Goal: Information Seeking & Learning: Learn about a topic

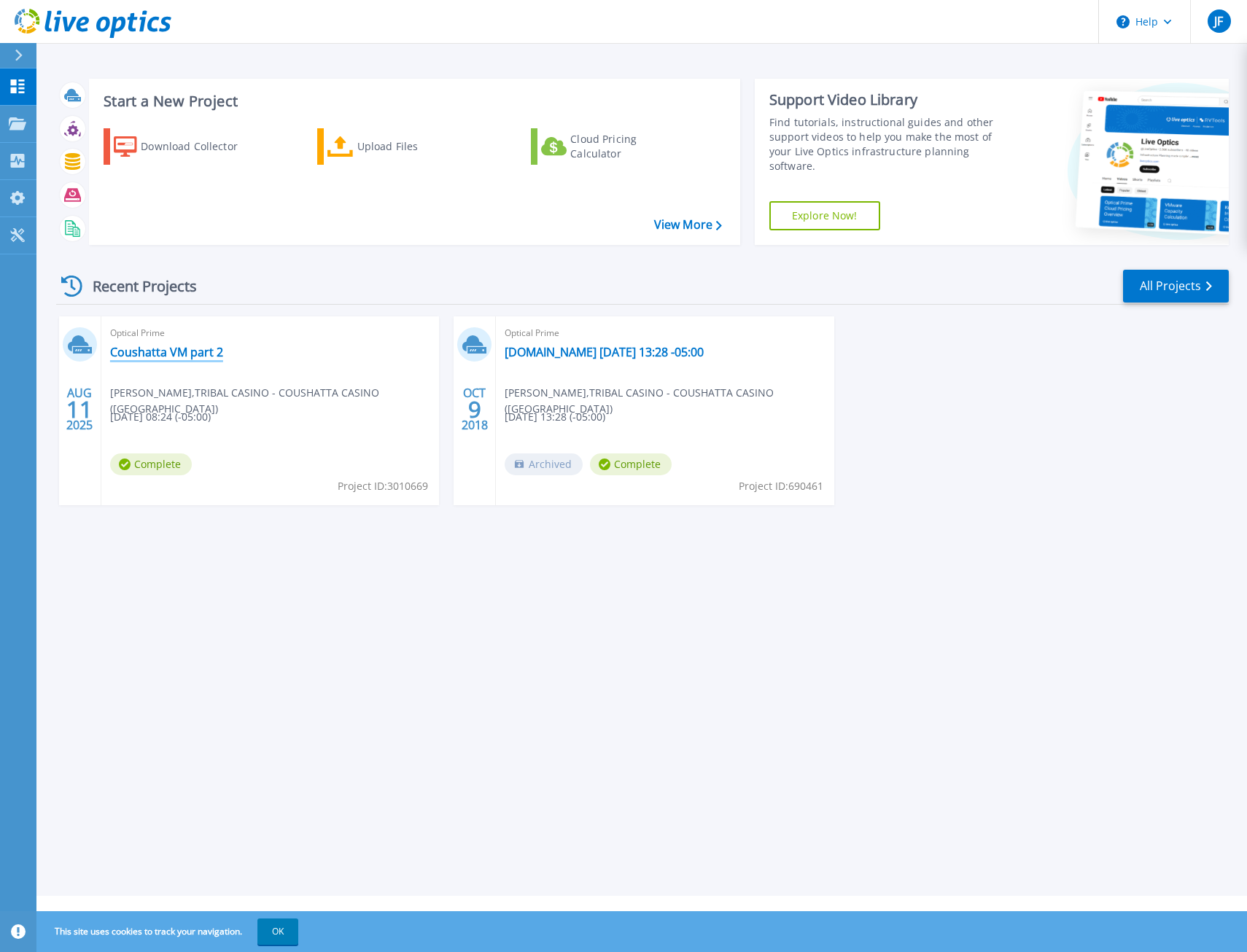
click at [176, 350] on link "Coushatta VM part 2" at bounding box center [166, 352] width 113 height 15
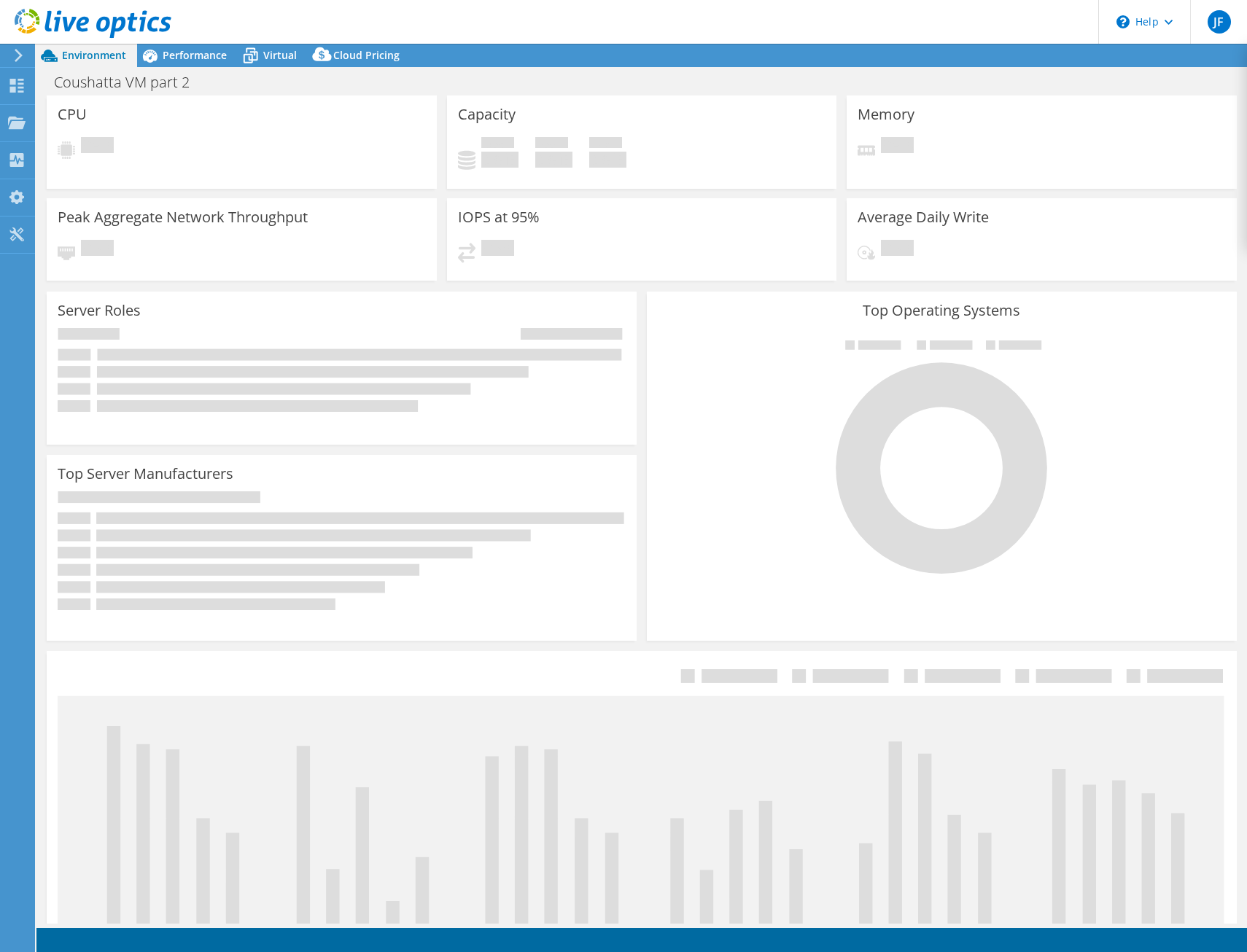
select select "USD"
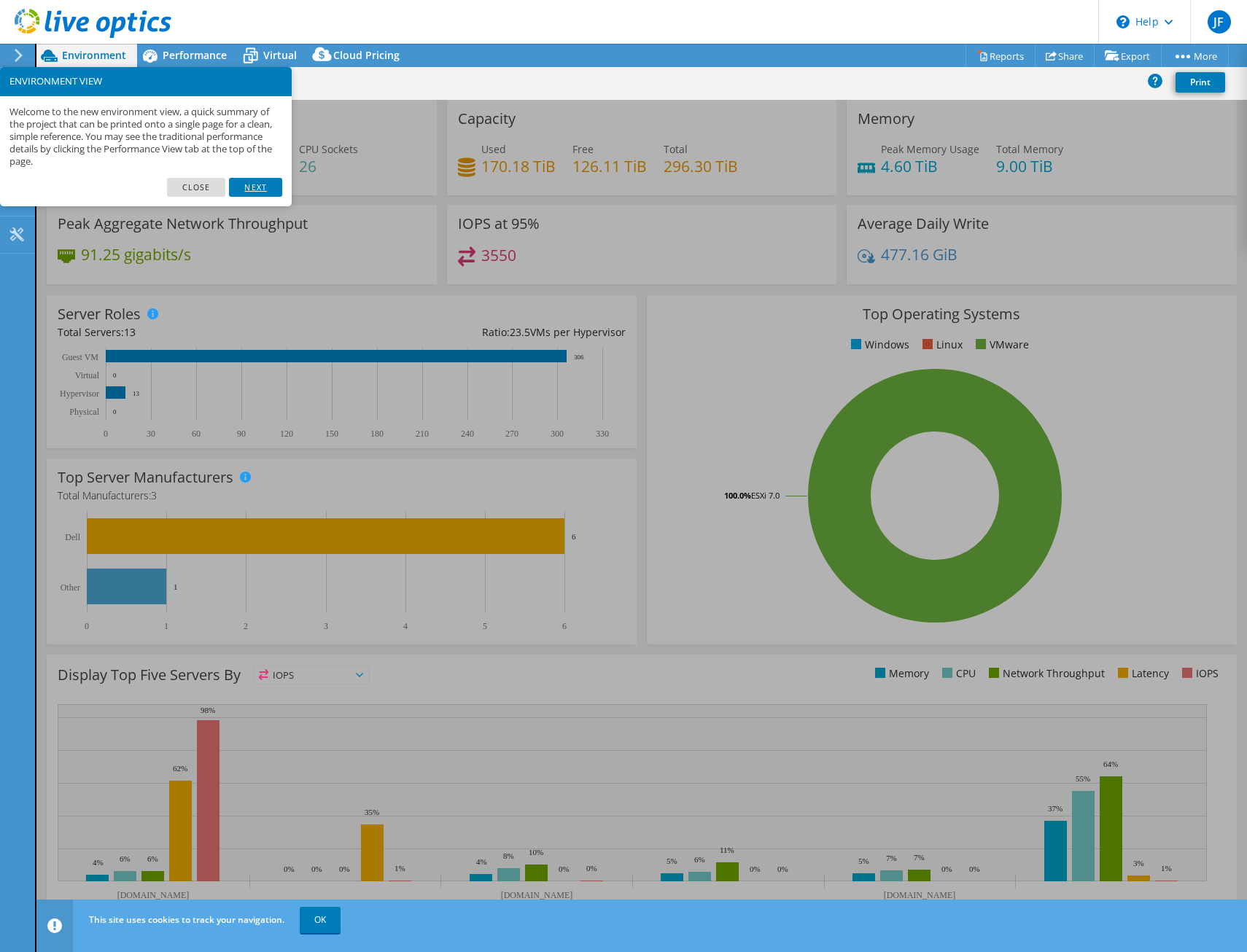
click at [258, 183] on link "Next" at bounding box center [255, 188] width 53 height 19
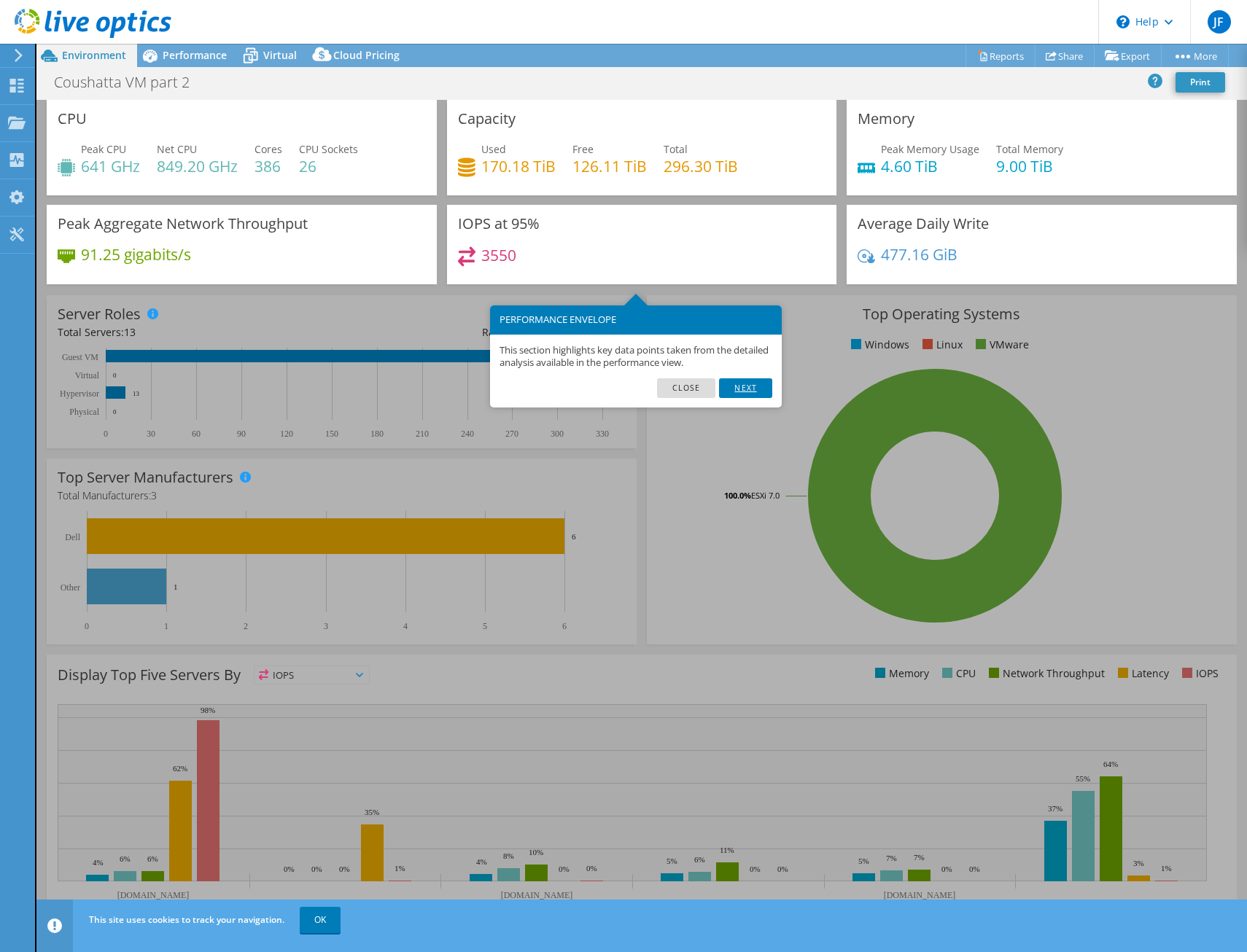
click at [750, 390] on link "Next" at bounding box center [745, 388] width 53 height 19
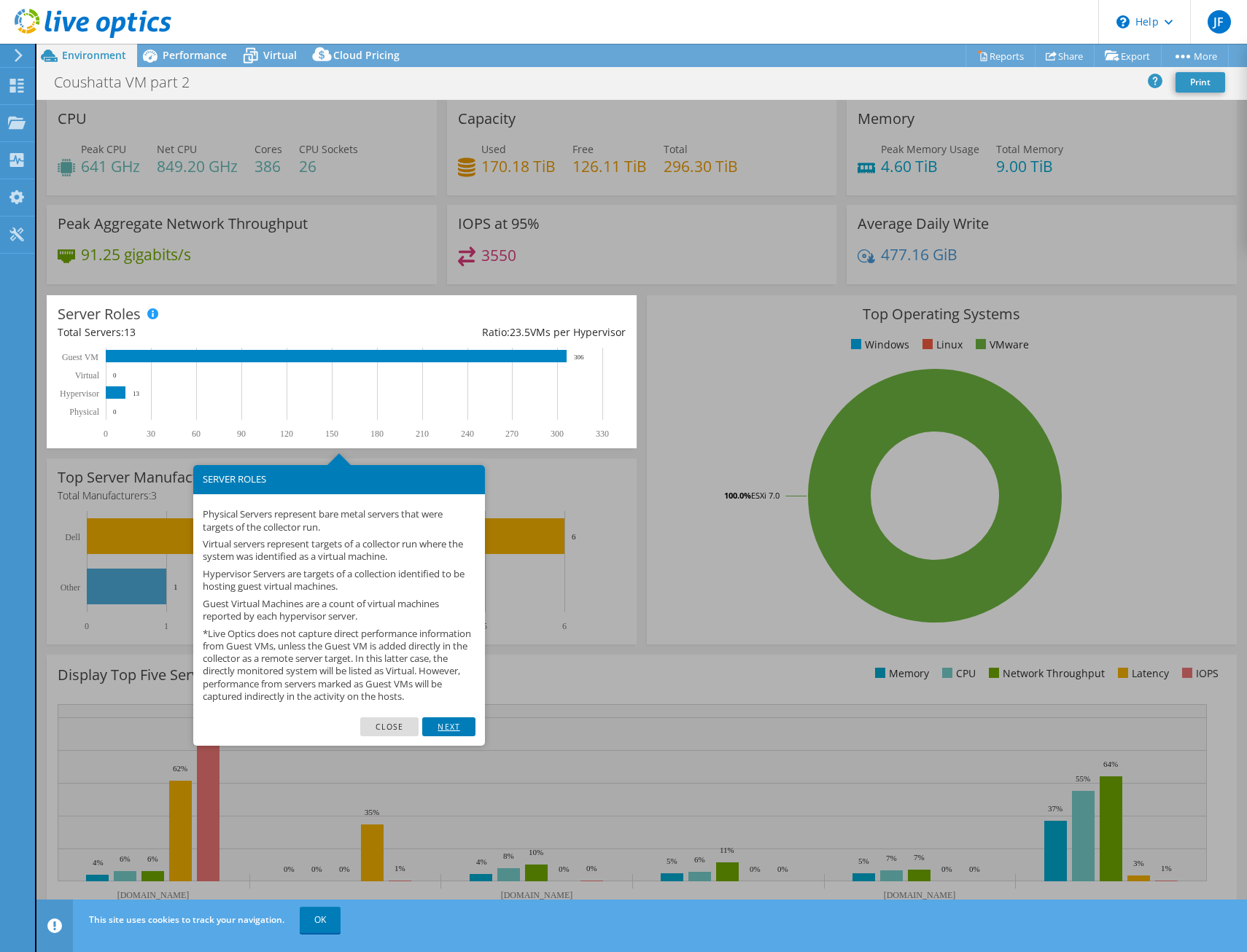
click at [446, 736] on link "Next" at bounding box center [448, 727] width 53 height 19
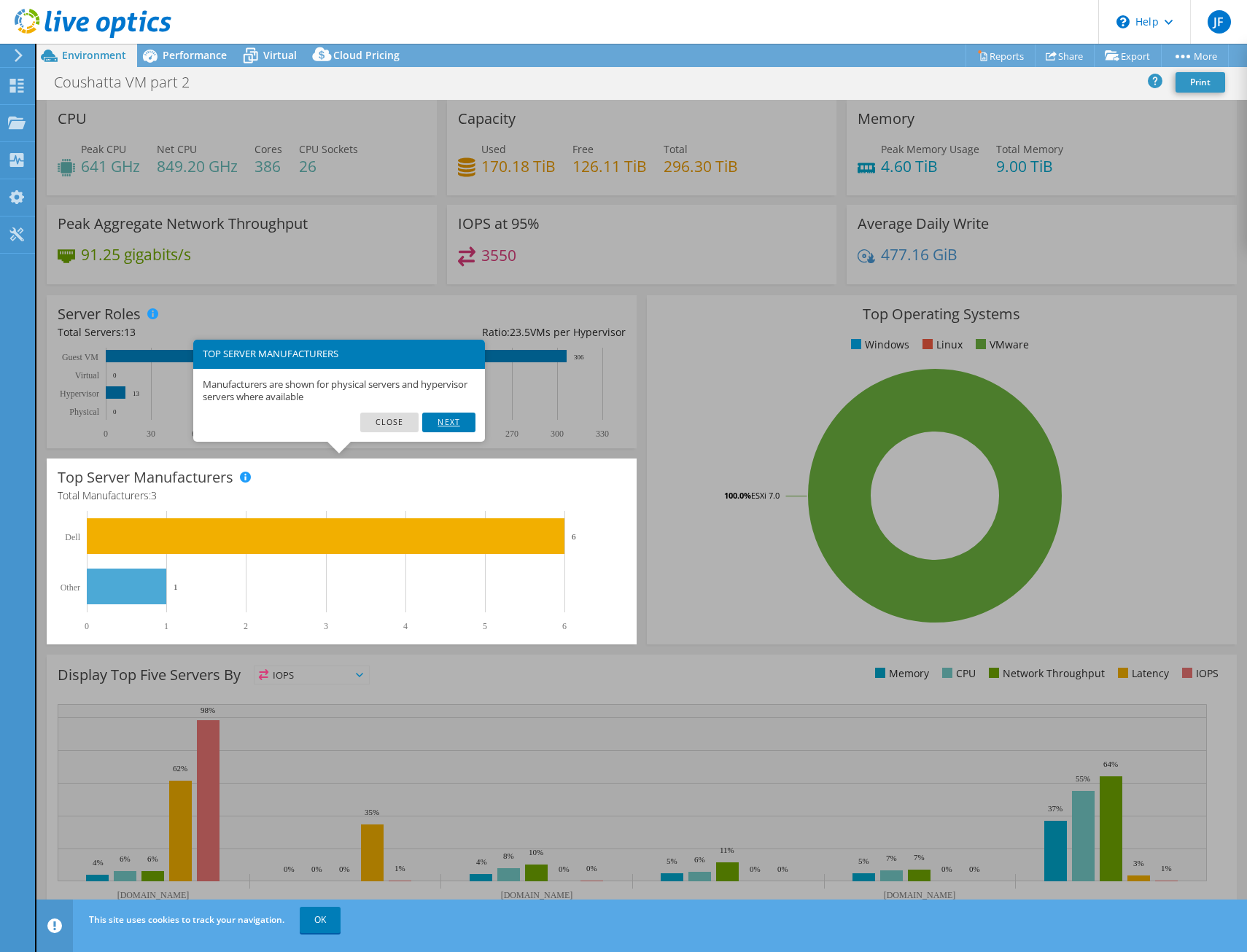
click at [440, 429] on link "Next" at bounding box center [448, 422] width 53 height 19
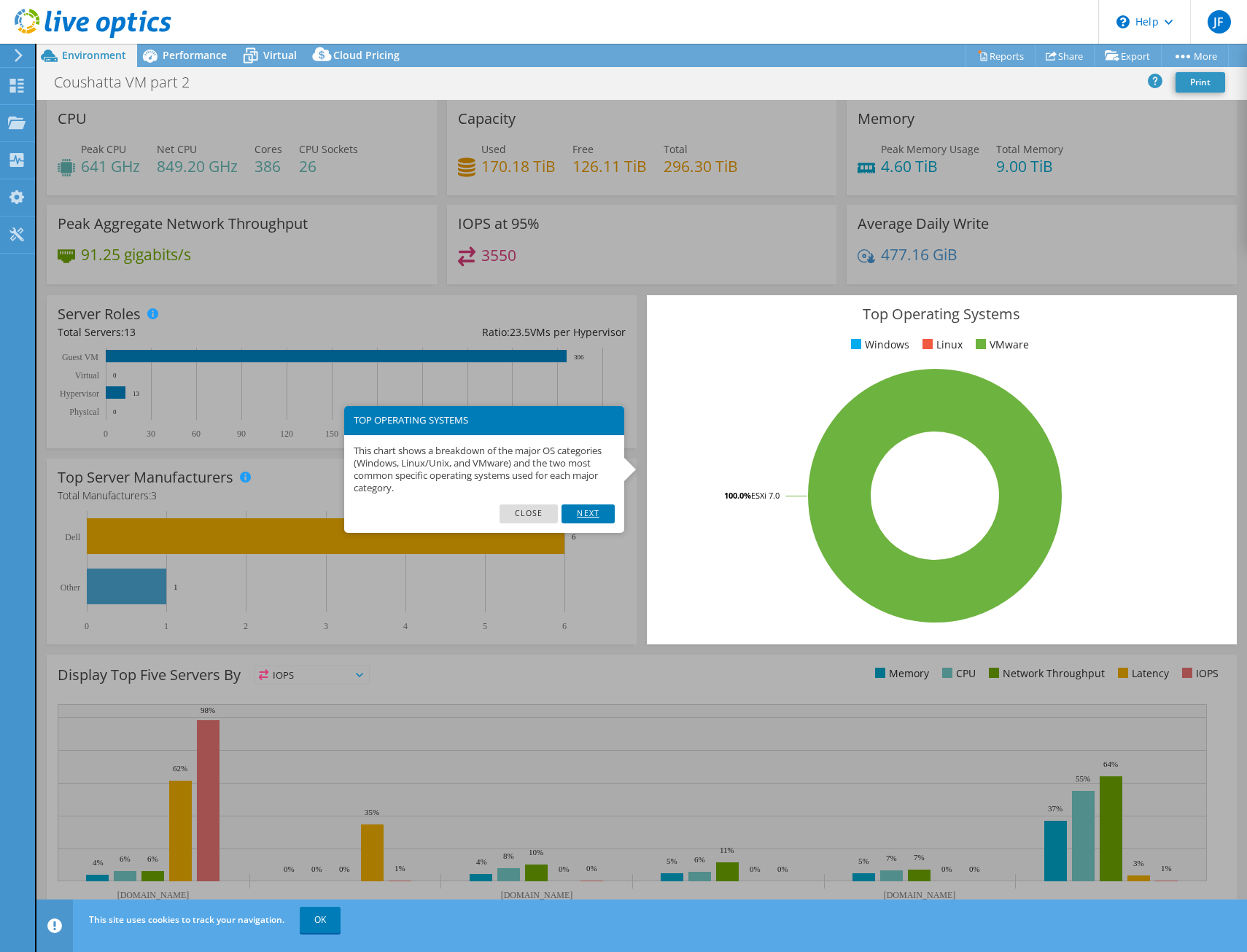
click at [584, 517] on link "Next" at bounding box center [587, 514] width 53 height 19
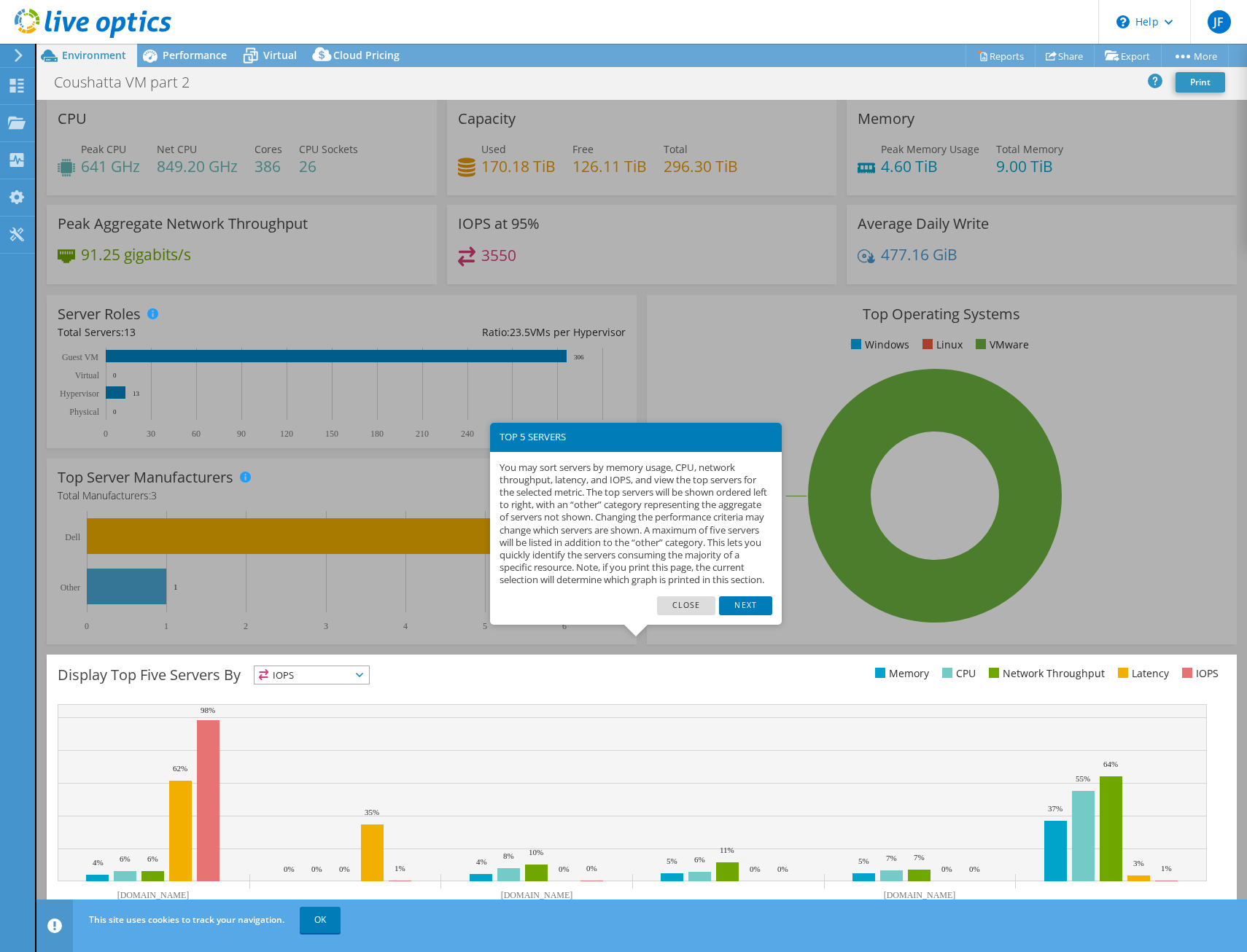
scroll to position [21, 0]
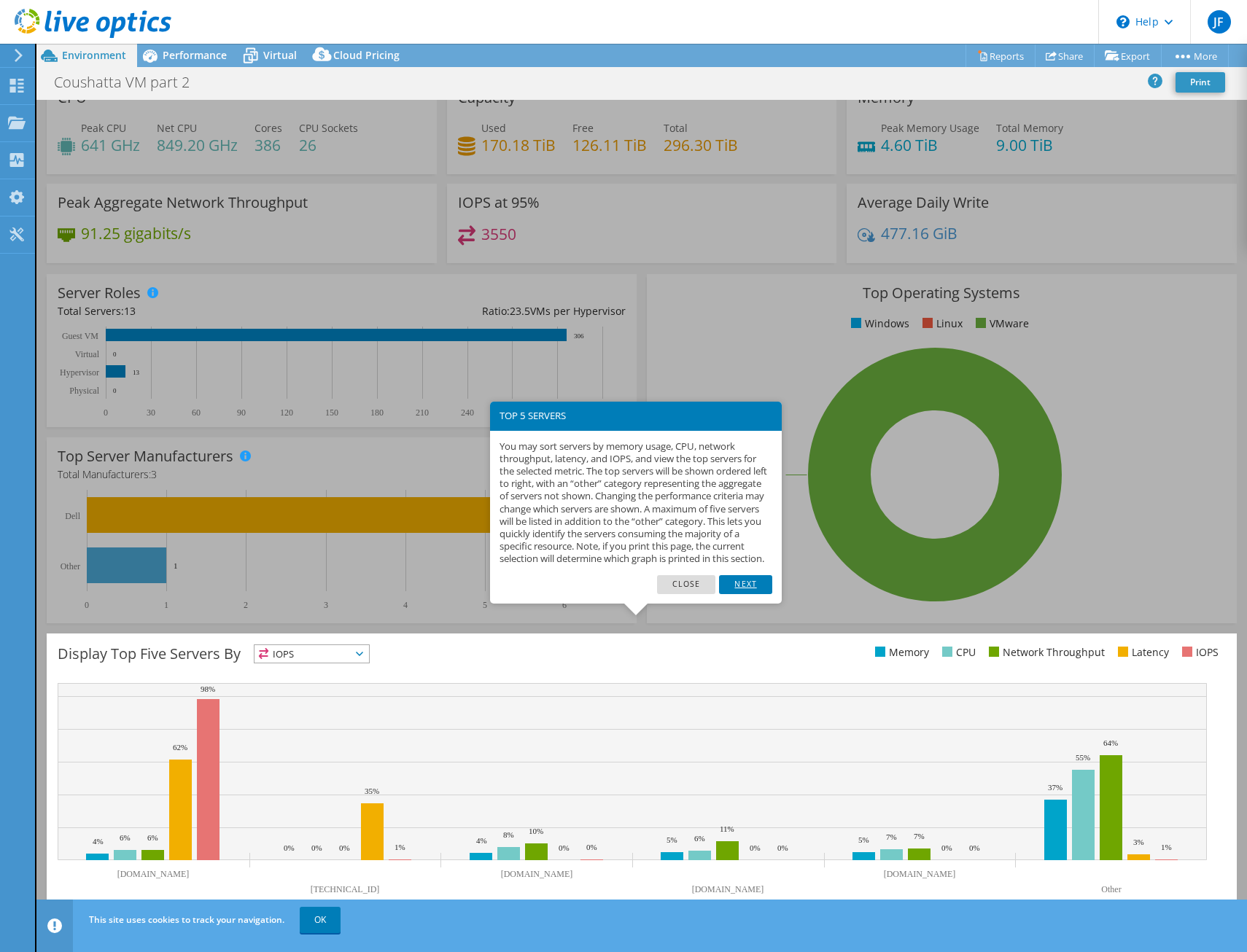
click at [742, 594] on link "Next" at bounding box center [745, 585] width 53 height 19
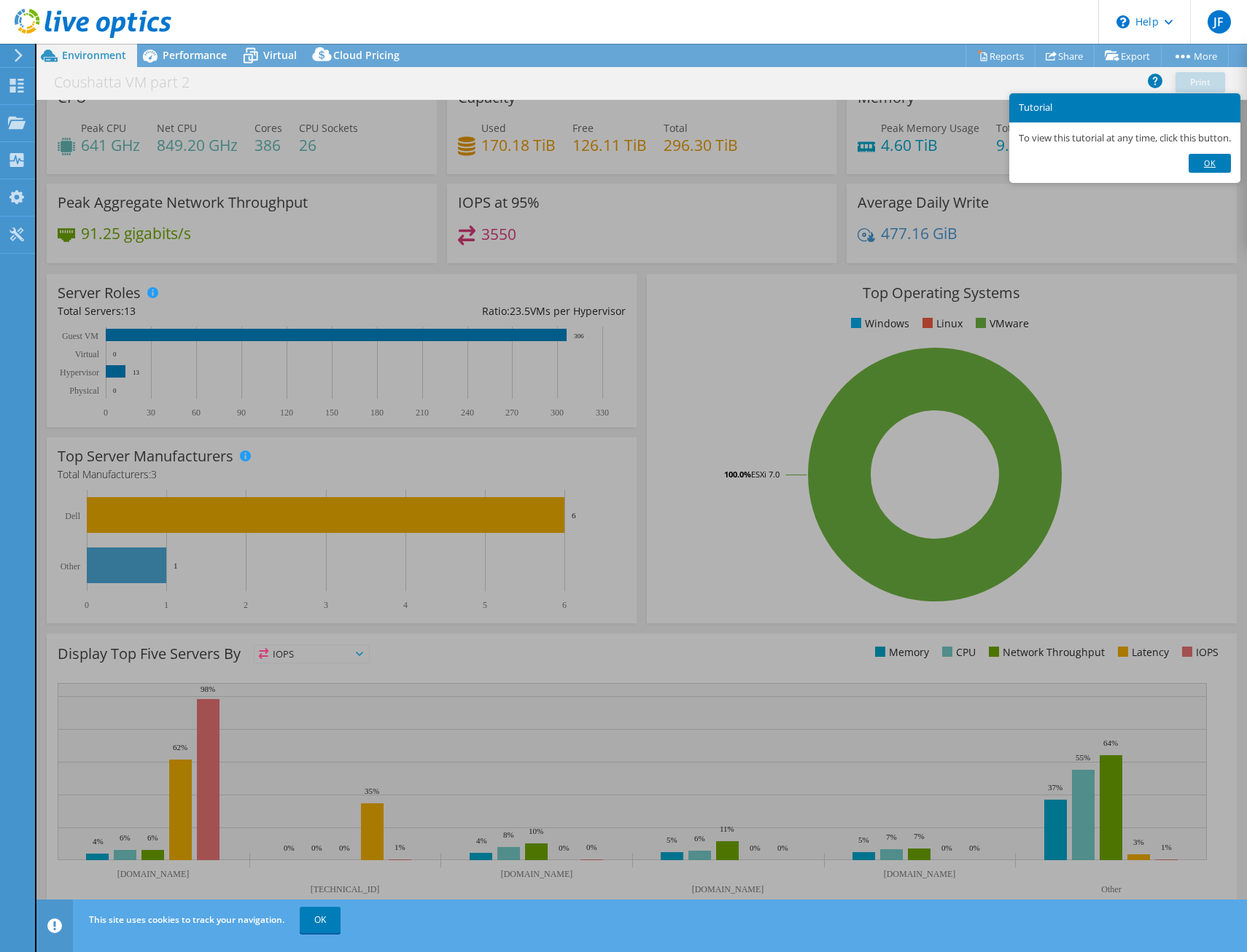
click at [1208, 168] on link "Ok" at bounding box center [1209, 163] width 42 height 19
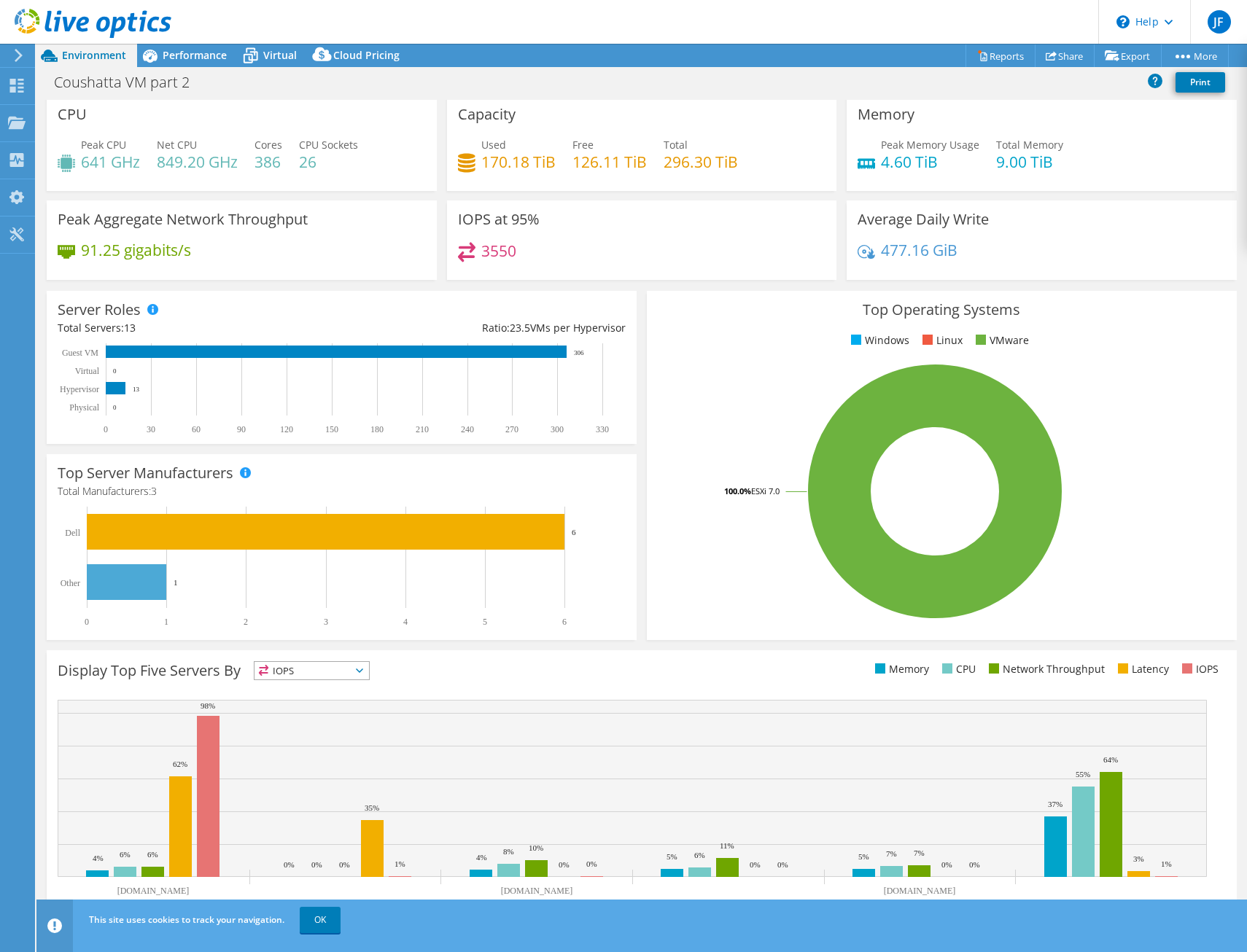
scroll to position [0, 0]
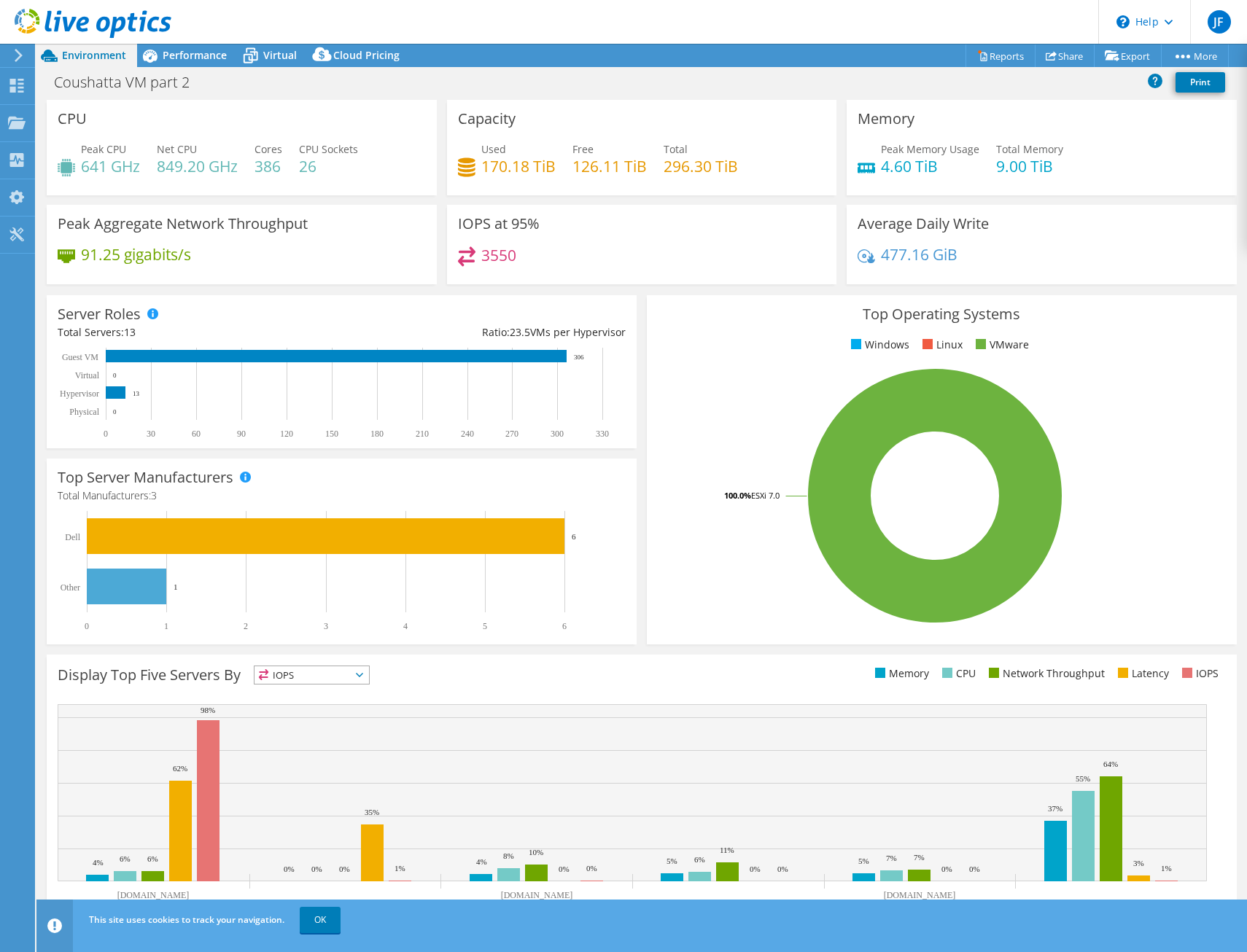
click at [180, 42] on header "JF End User [PERSON_NAME] [PERSON_NAME][EMAIL_ADDRESS][DOMAIN_NAME] TRIBAL CASI…" at bounding box center [624, 22] width 1247 height 44
click at [180, 47] on div "Performance" at bounding box center [188, 55] width 101 height 23
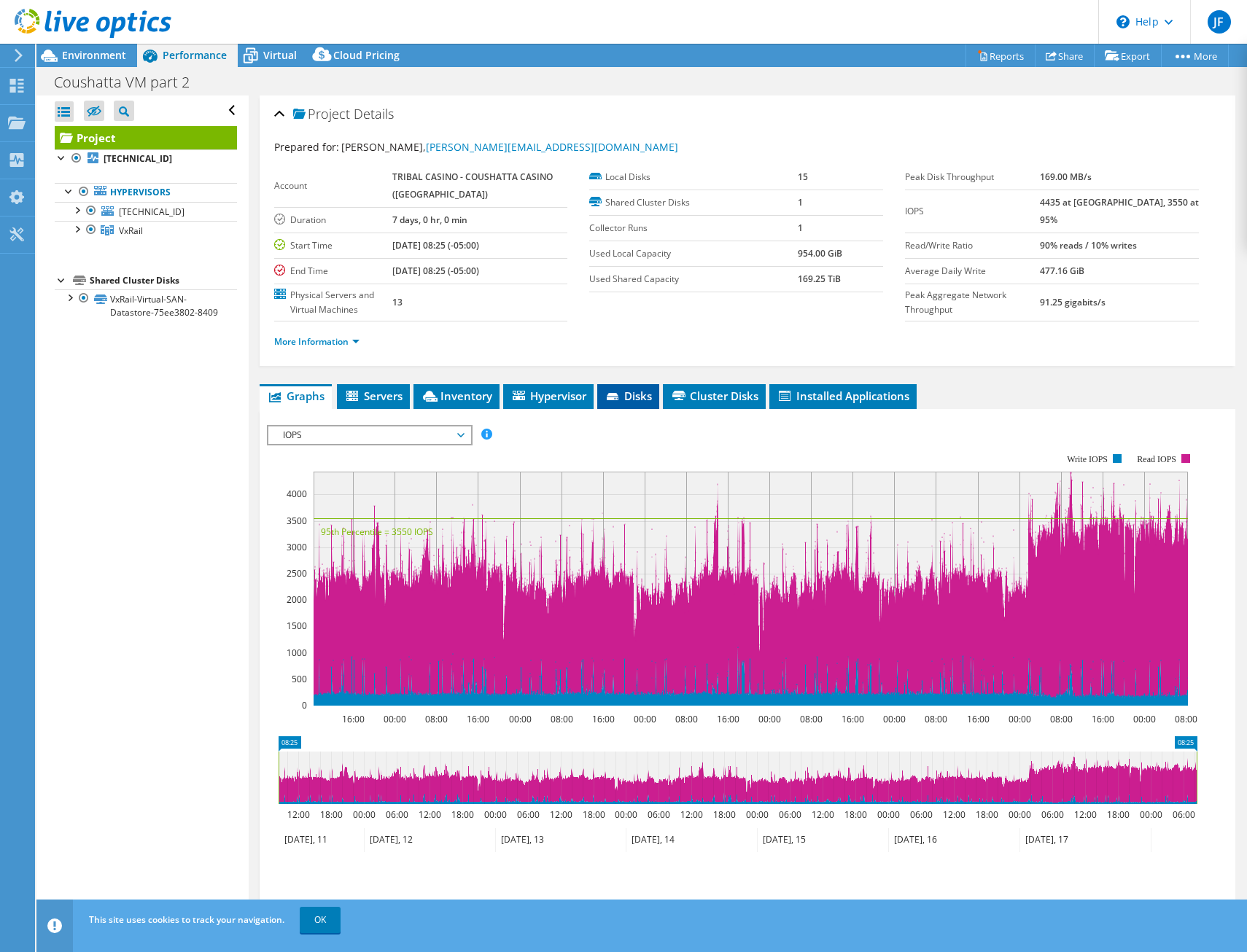
click at [624, 392] on span "Disks" at bounding box center [628, 396] width 48 height 15
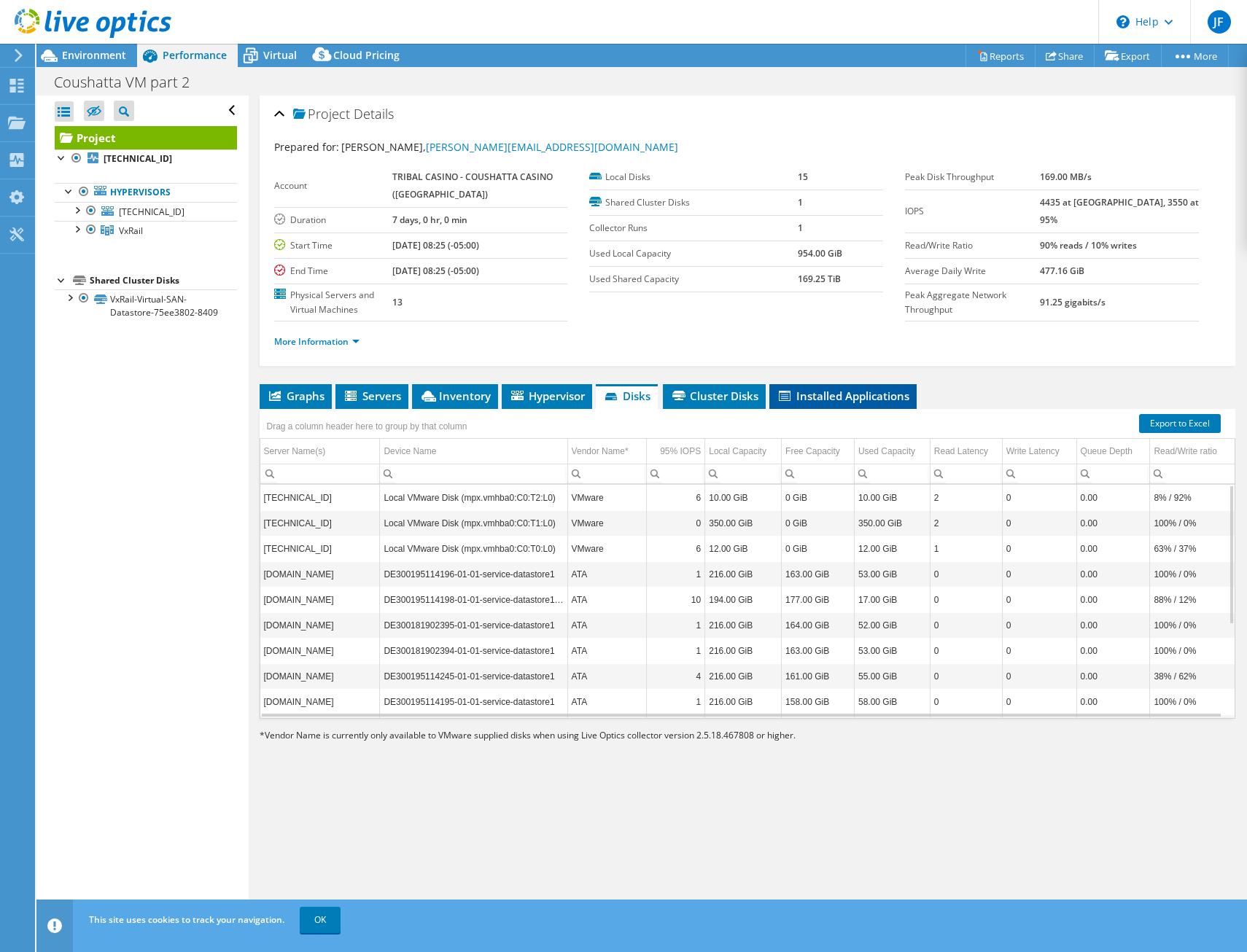
click at [849, 390] on span "Installed Applications" at bounding box center [842, 396] width 133 height 15
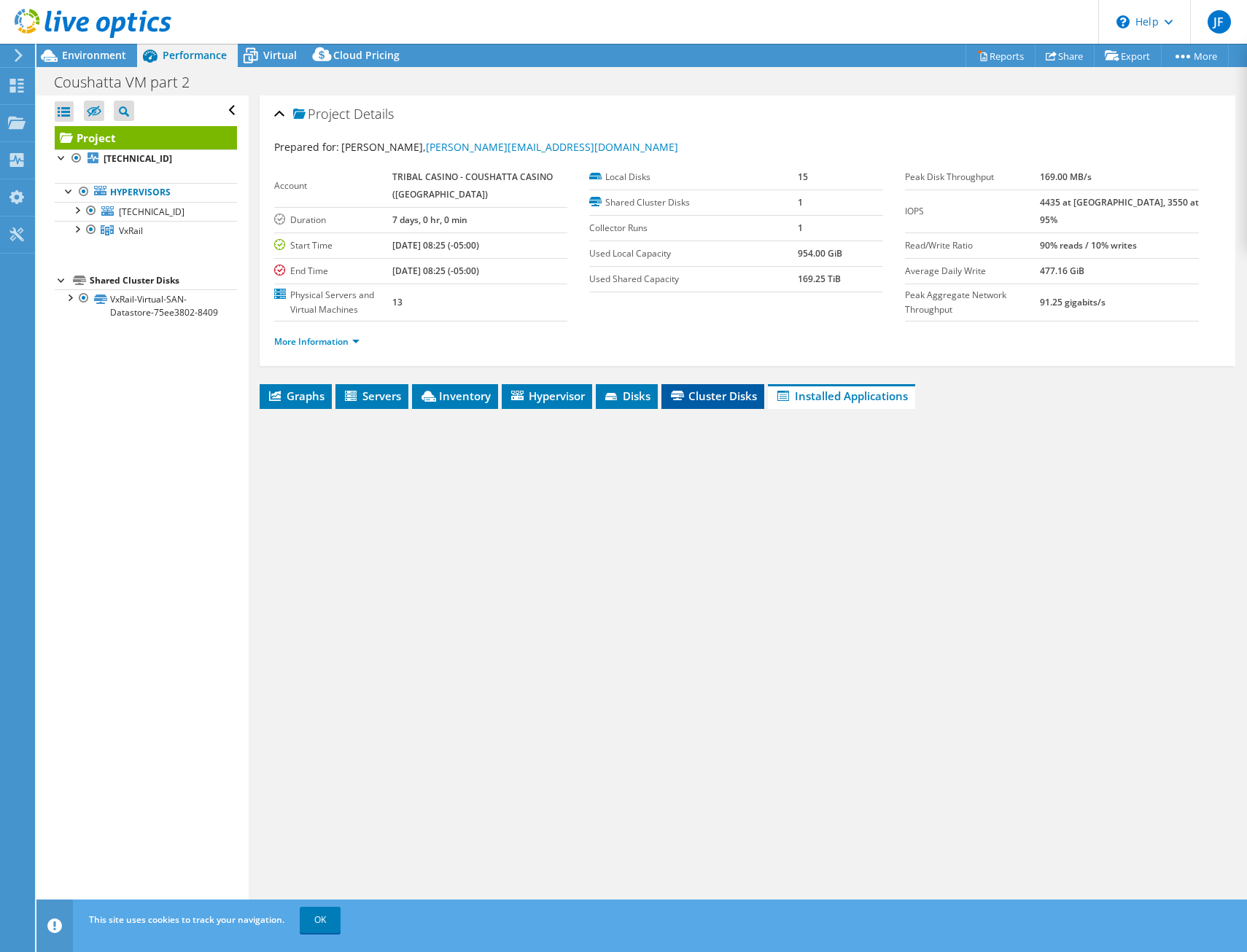
click at [702, 393] on span "Cluster Disks" at bounding box center [713, 396] width 88 height 15
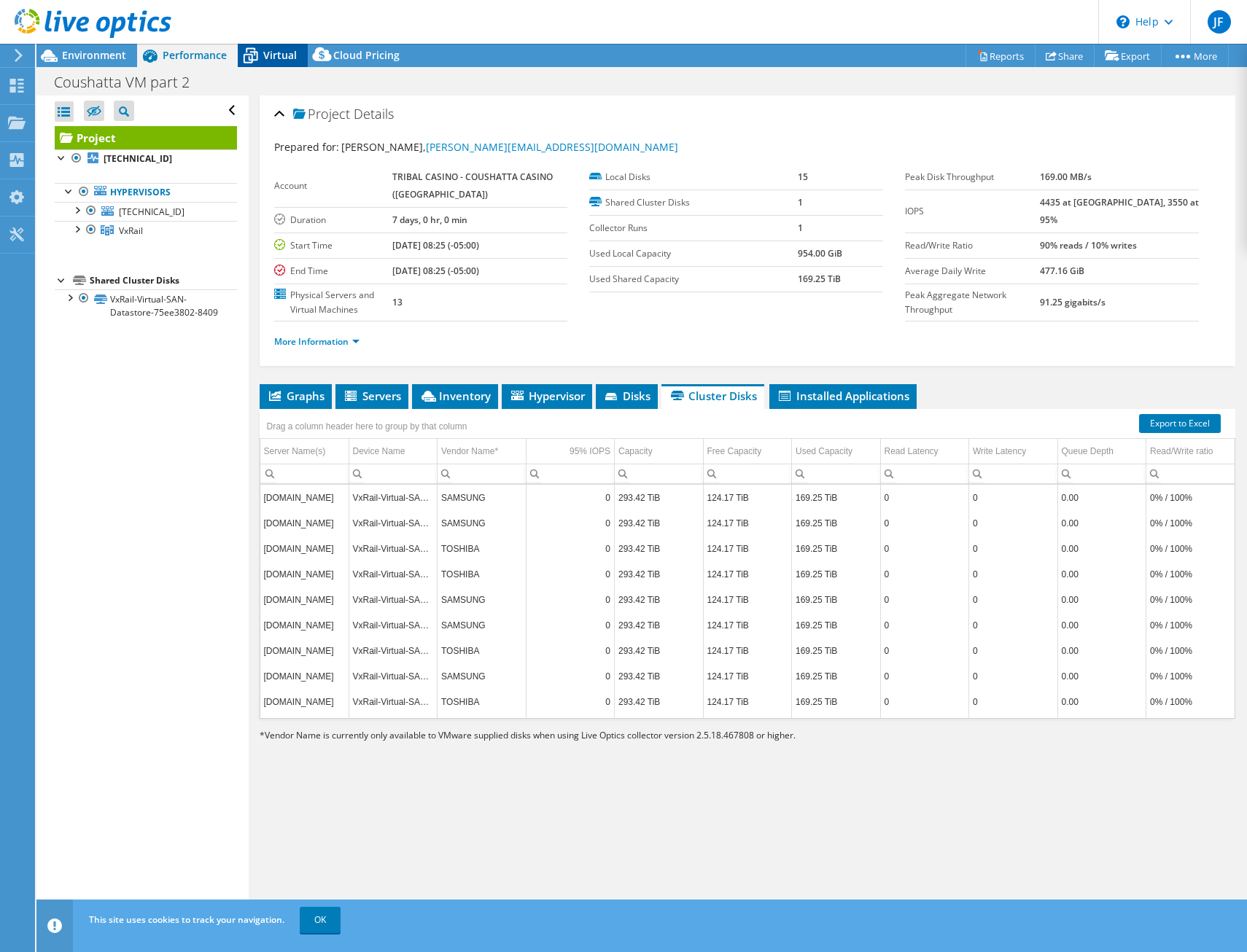
click at [275, 60] on span "Virtual" at bounding box center [280, 55] width 33 height 14
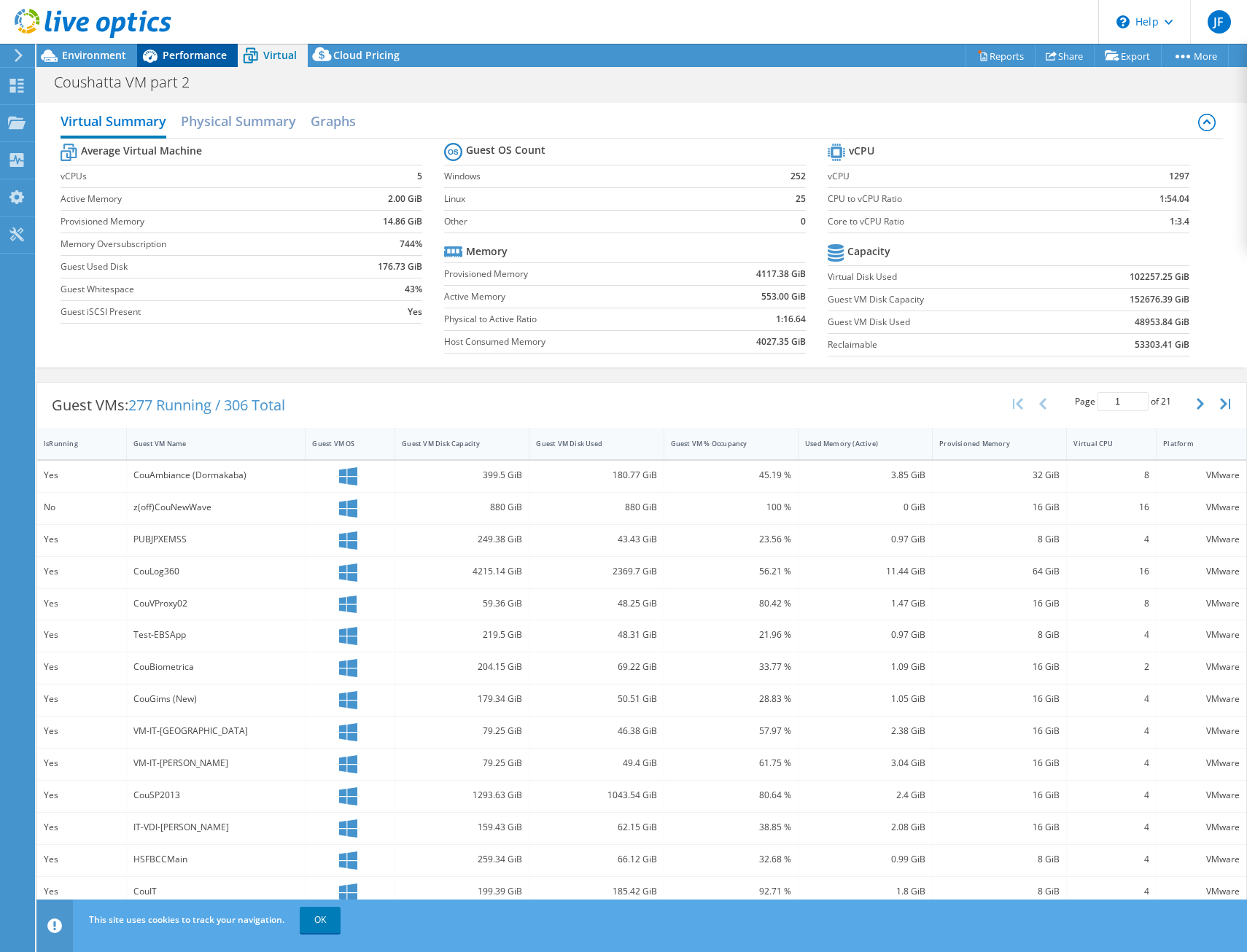
click at [197, 49] on span "Performance" at bounding box center [194, 55] width 64 height 14
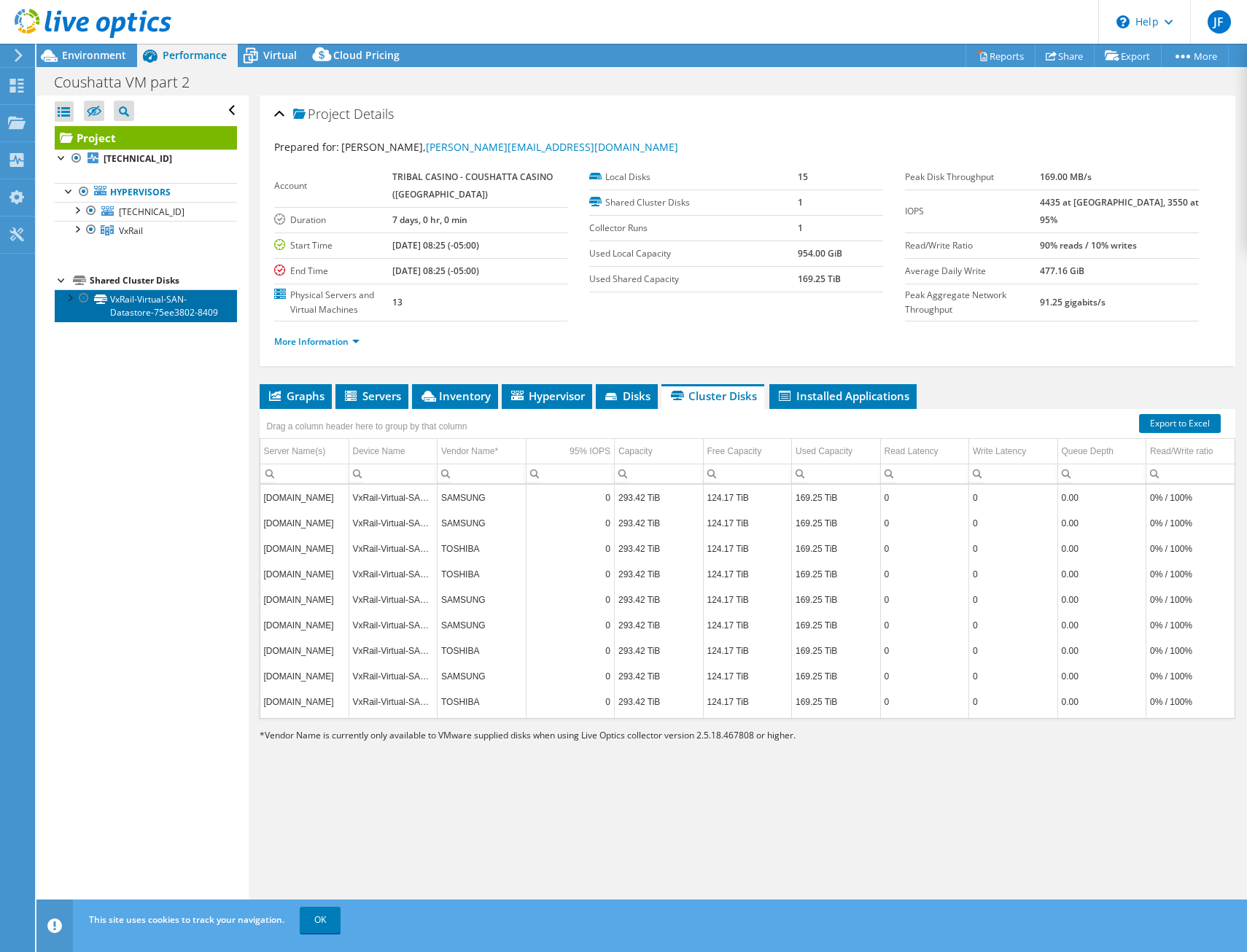
click at [149, 315] on link "VxRail-Virtual-SAN-Datastore-75ee3802-8409" at bounding box center [146, 305] width 183 height 32
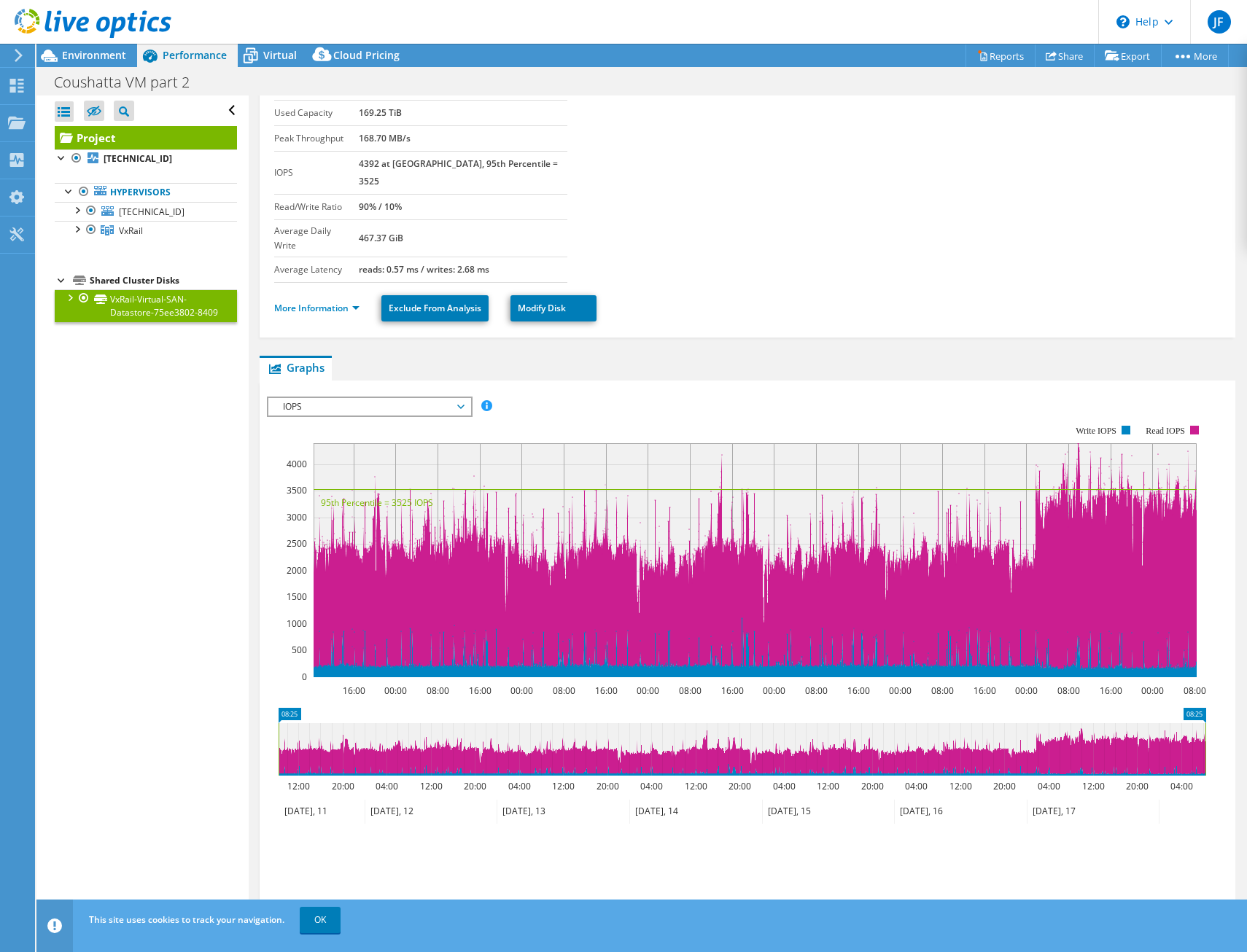
scroll to position [106, 0]
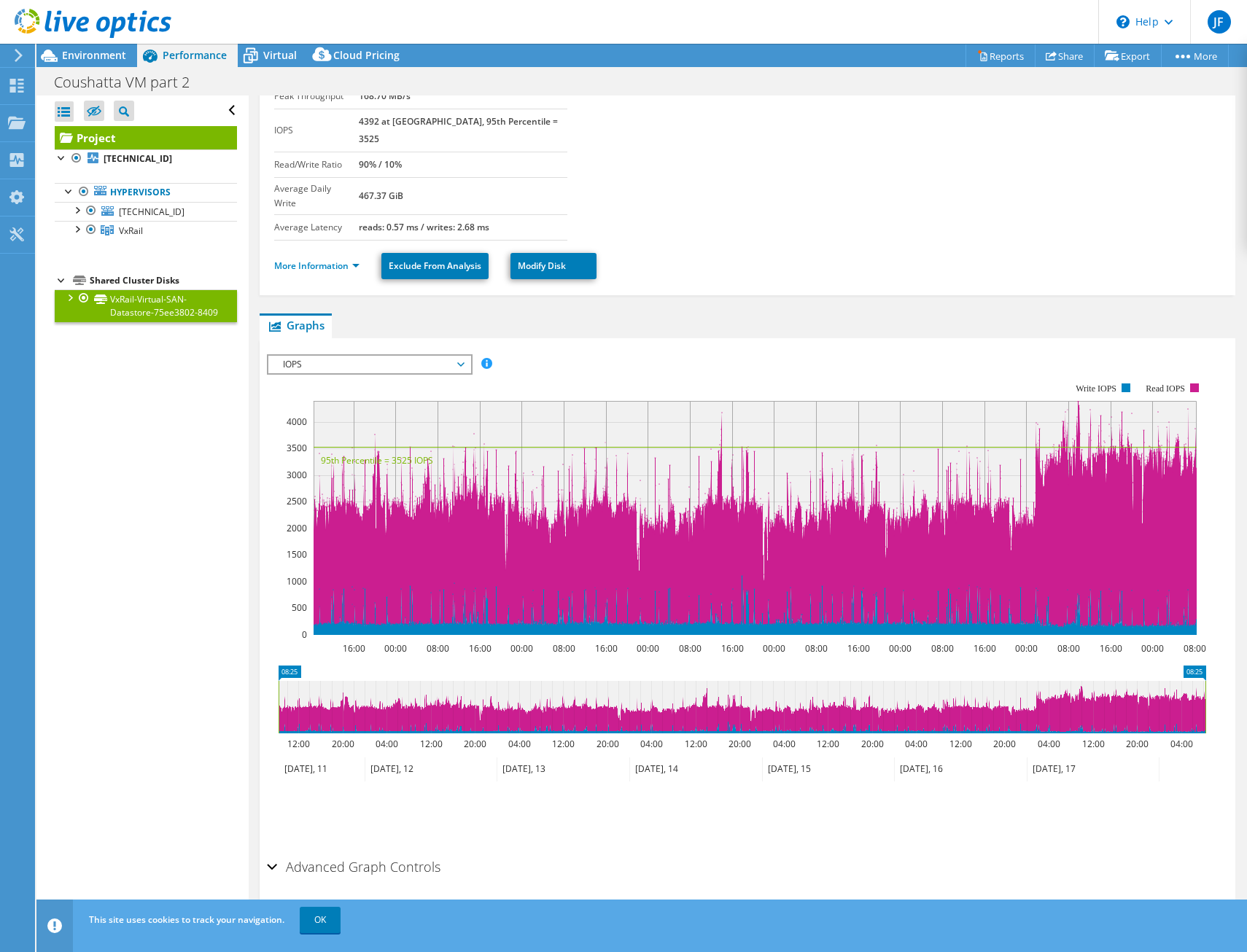
click at [456, 355] on span "IOPS" at bounding box center [369, 364] width 187 height 18
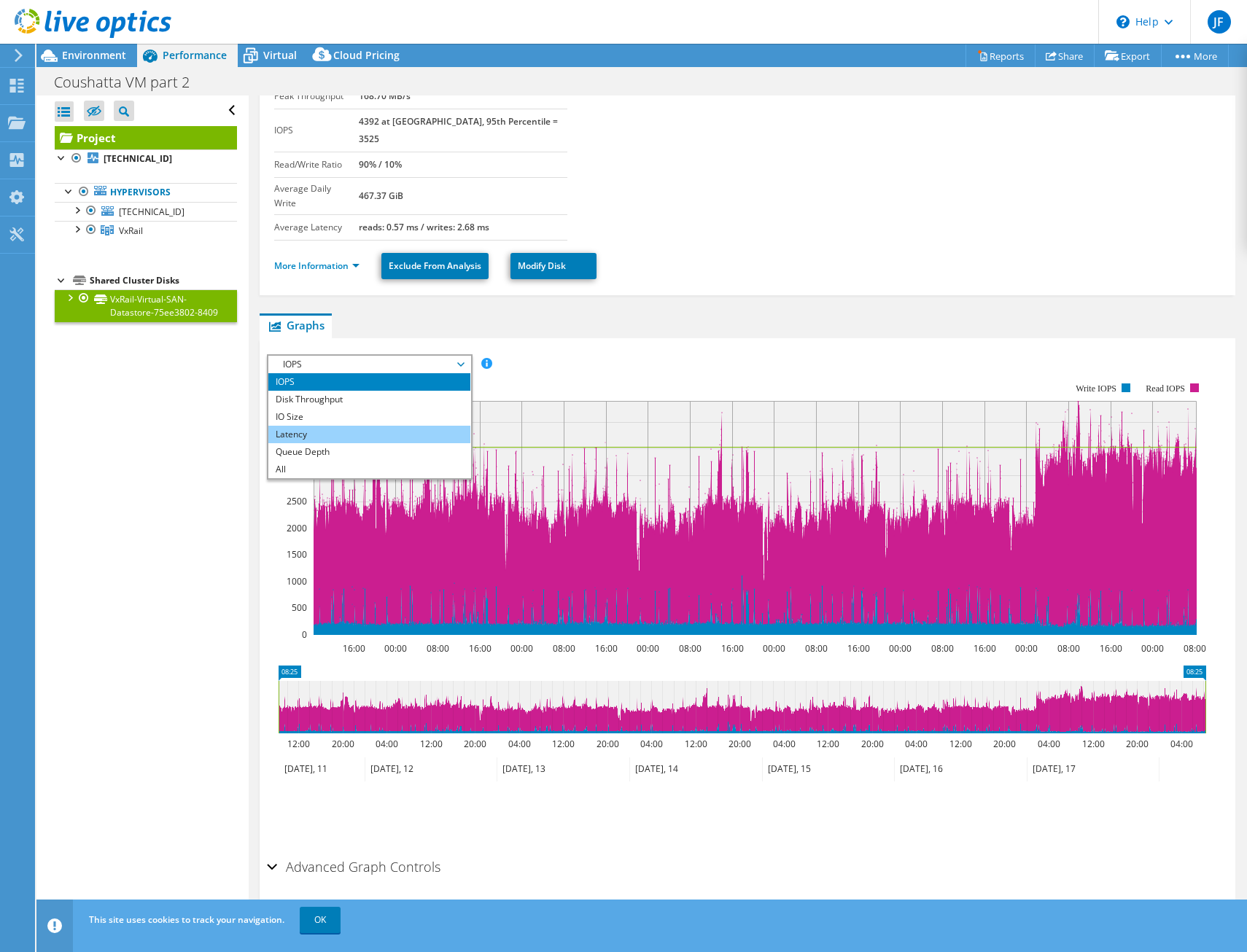
click at [340, 426] on li "Latency" at bounding box center [370, 435] width 202 height 18
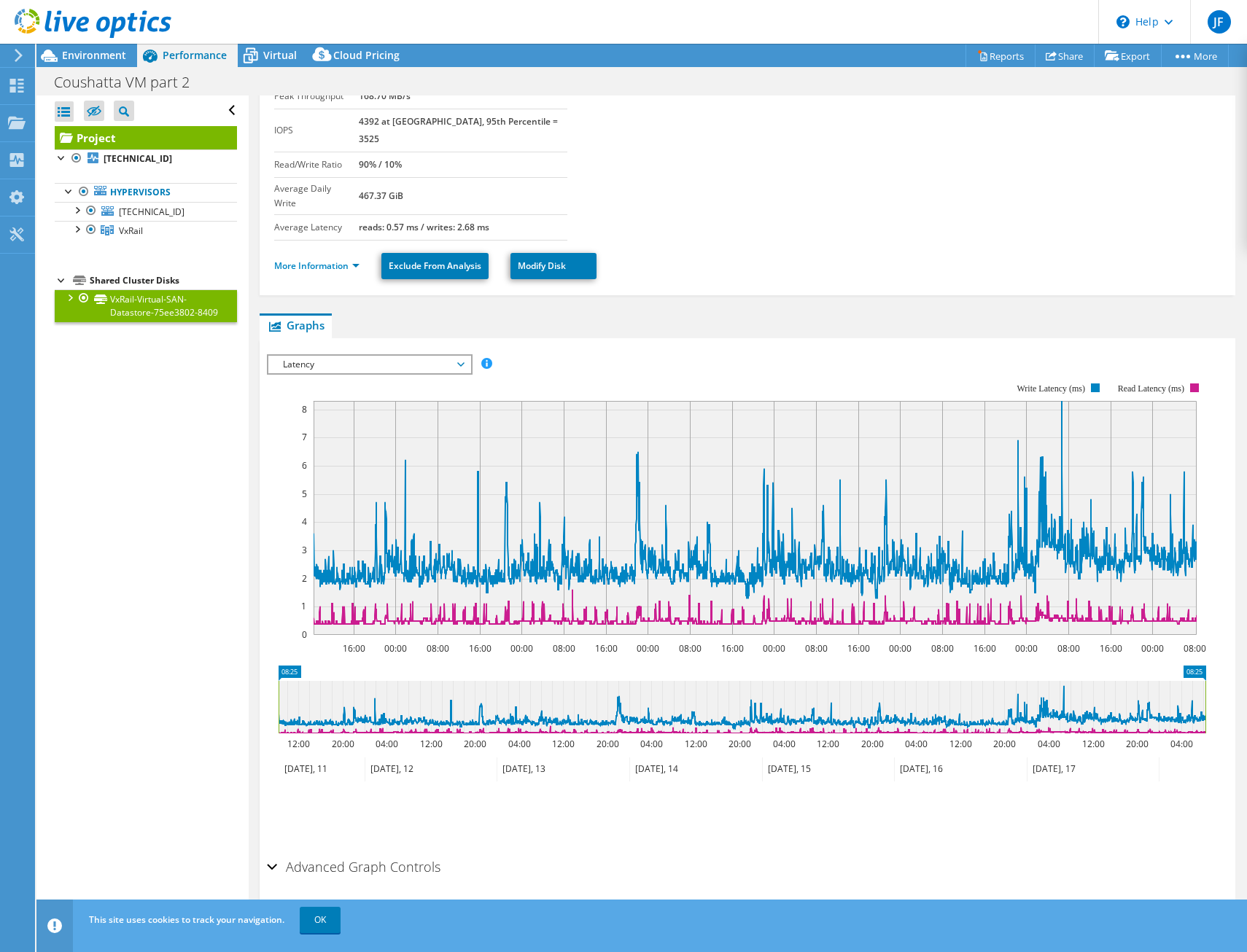
scroll to position [0, 0]
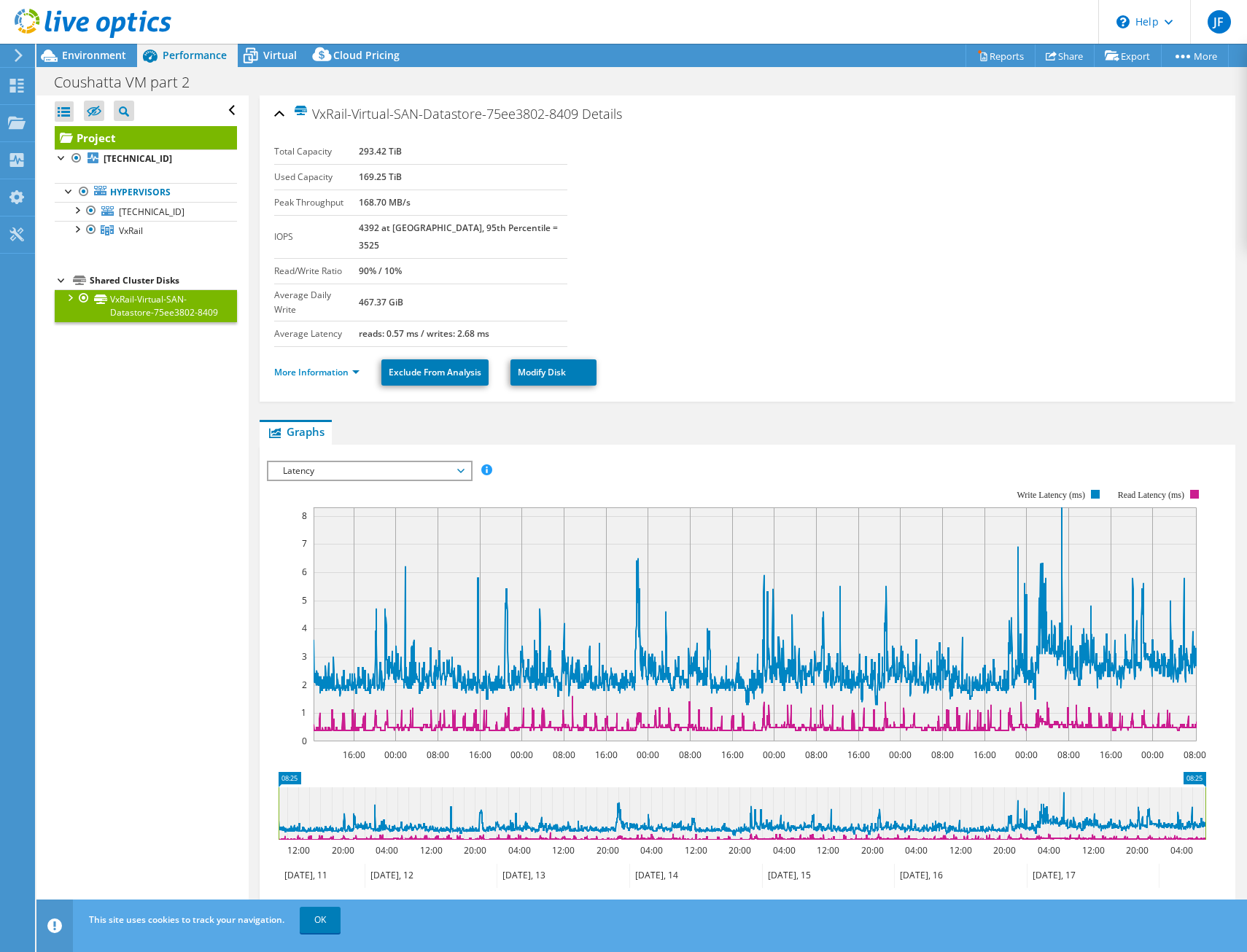
click at [462, 462] on span "Latency" at bounding box center [369, 471] width 187 height 18
drag, startPoint x: 911, startPoint y: 346, endPoint x: 902, endPoint y: 345, distance: 9.1
click at [911, 355] on ul "More Information Exclude From Analysis Modify Disk" at bounding box center [747, 370] width 946 height 30
click at [407, 462] on span "Latency" at bounding box center [369, 471] width 187 height 18
drag, startPoint x: 102, startPoint y: 487, endPoint x: 102, endPoint y: 435, distance: 52.0
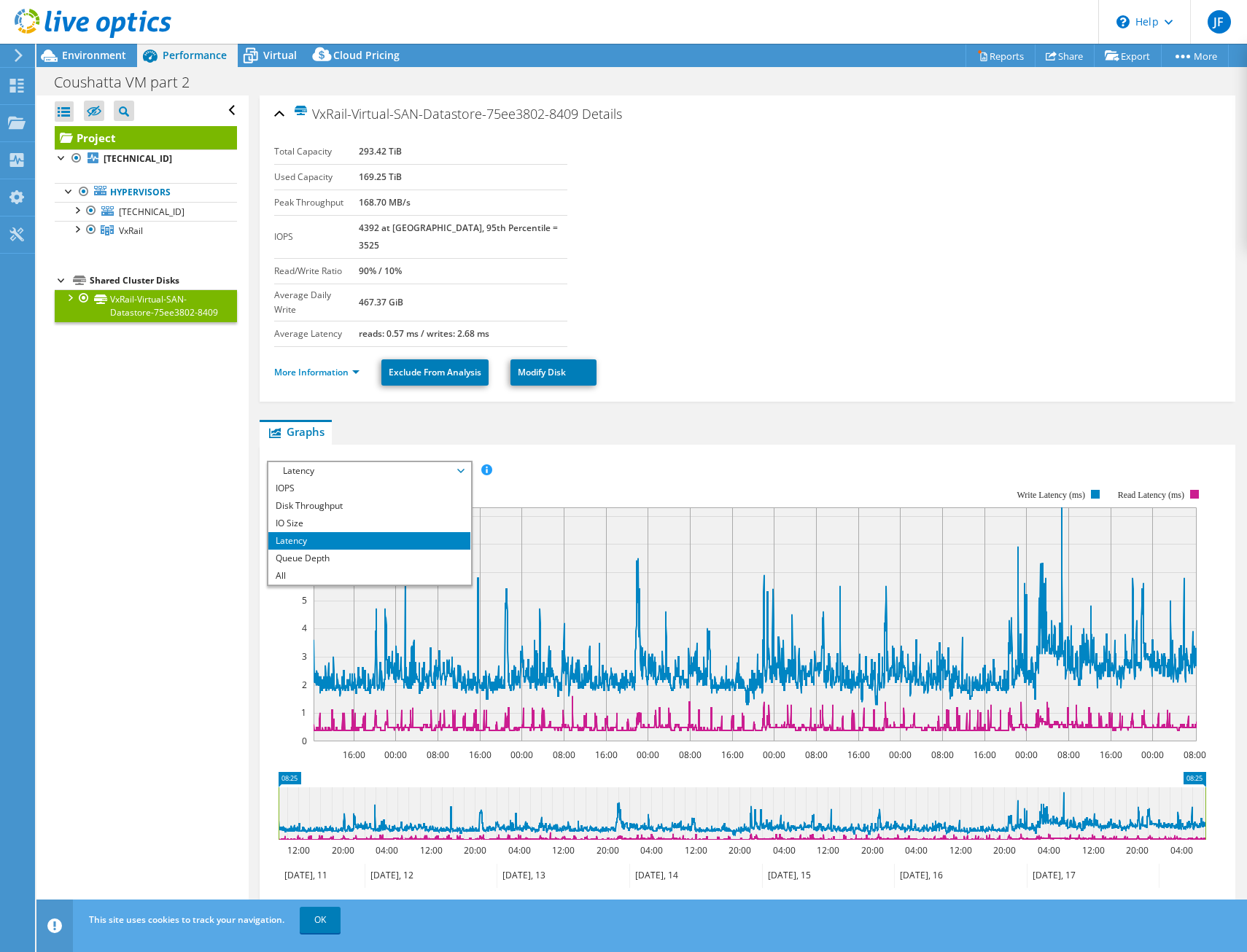
click at [102, 487] on div "Open All Close All Hide Excluded Nodes Project Tree Filter" at bounding box center [142, 510] width 212 height 828
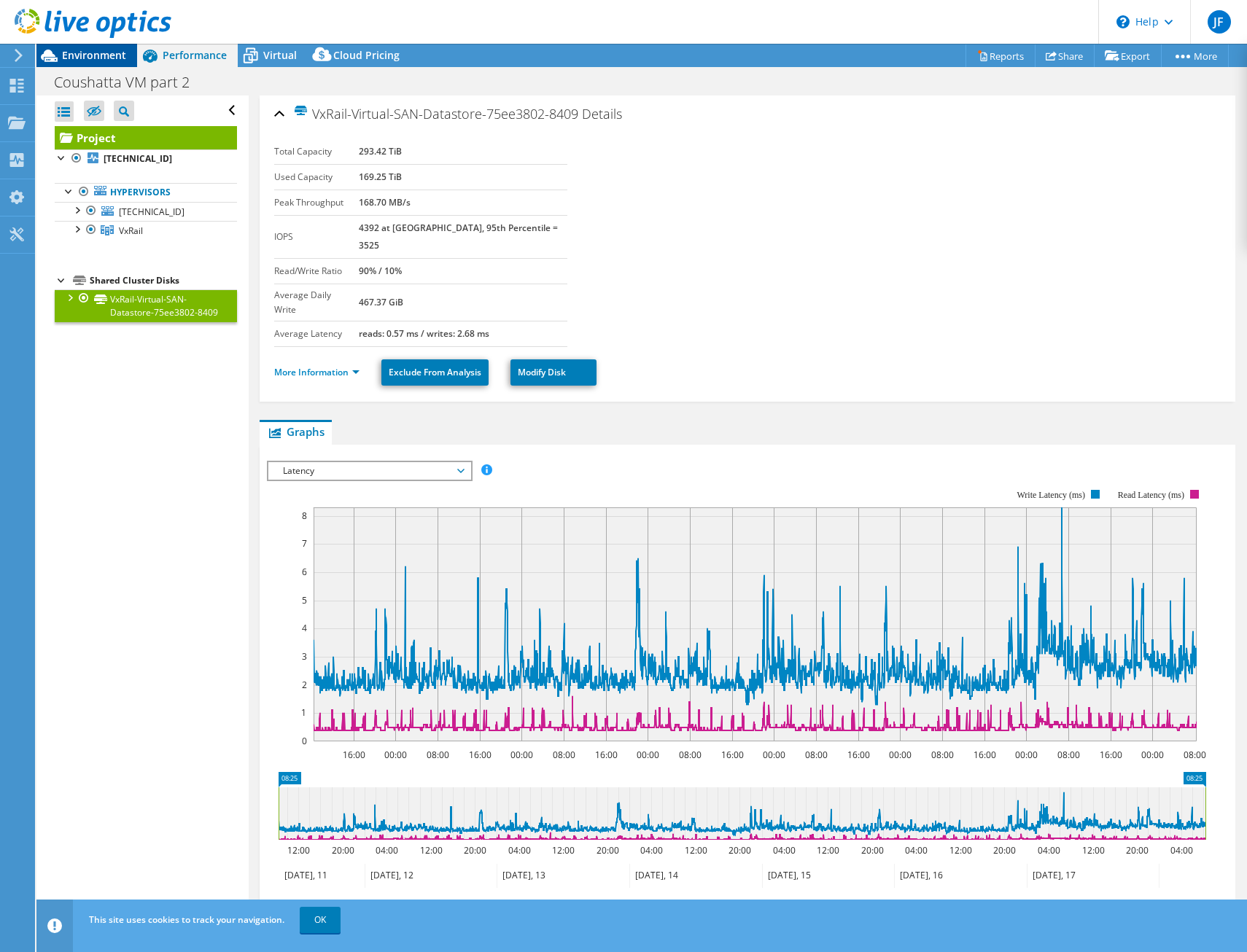
click at [78, 50] on span "Environment" at bounding box center [94, 55] width 64 height 14
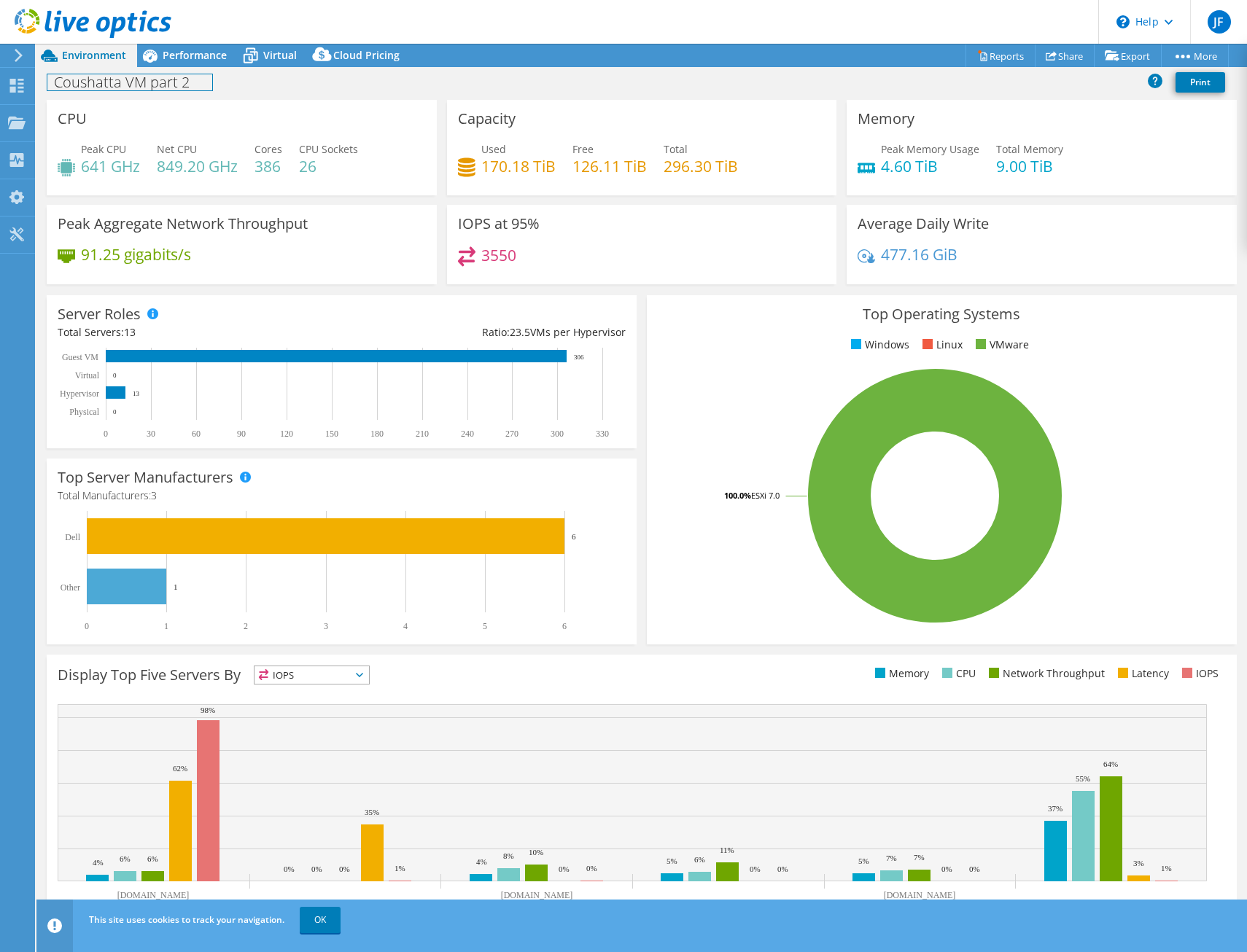
click at [188, 67] on div "Coushatta VM part 2 Print" at bounding box center [641, 83] width 1211 height 33
click at [188, 55] on span "Performance" at bounding box center [194, 55] width 64 height 14
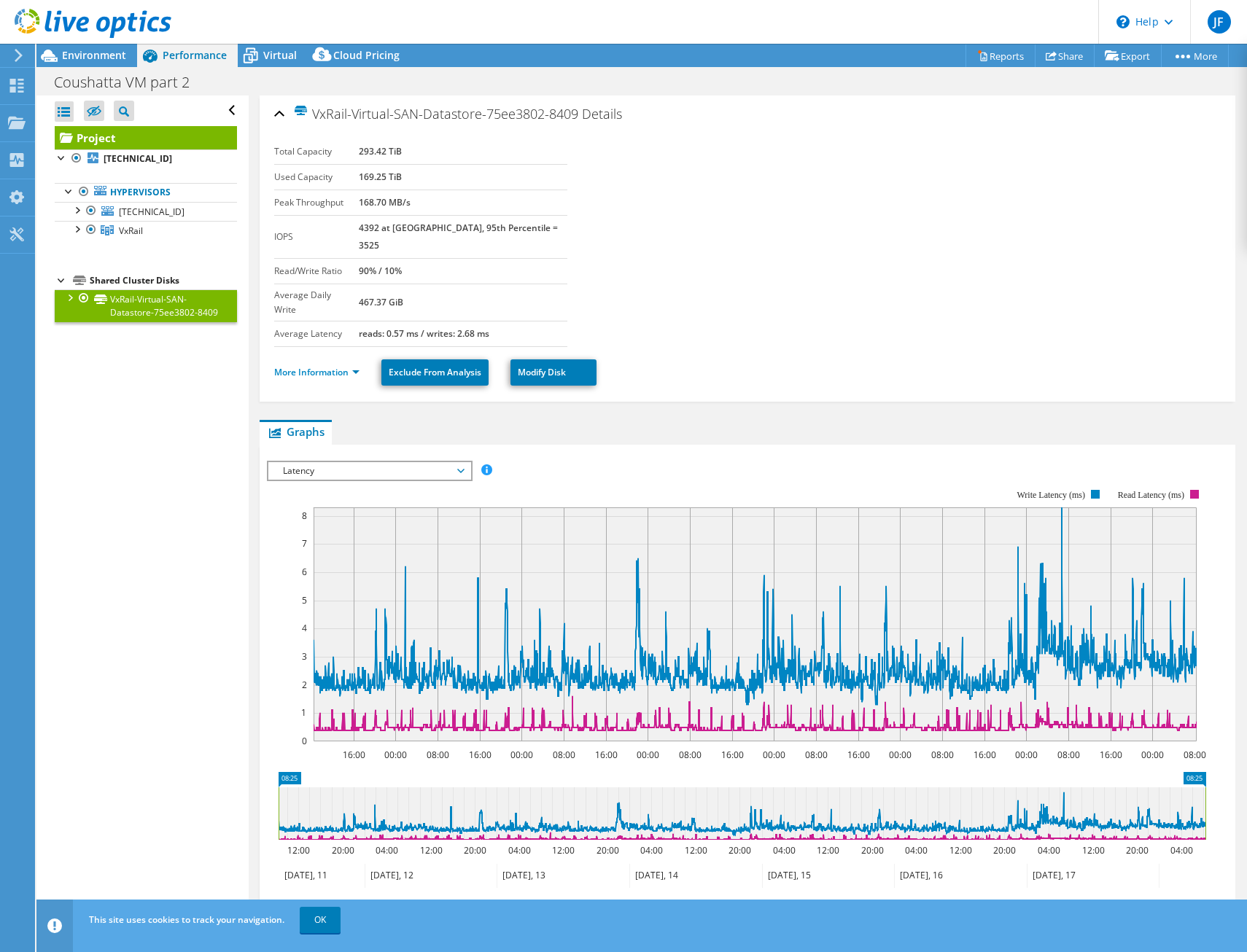
click at [458, 462] on span "Latency" at bounding box center [369, 471] width 187 height 18
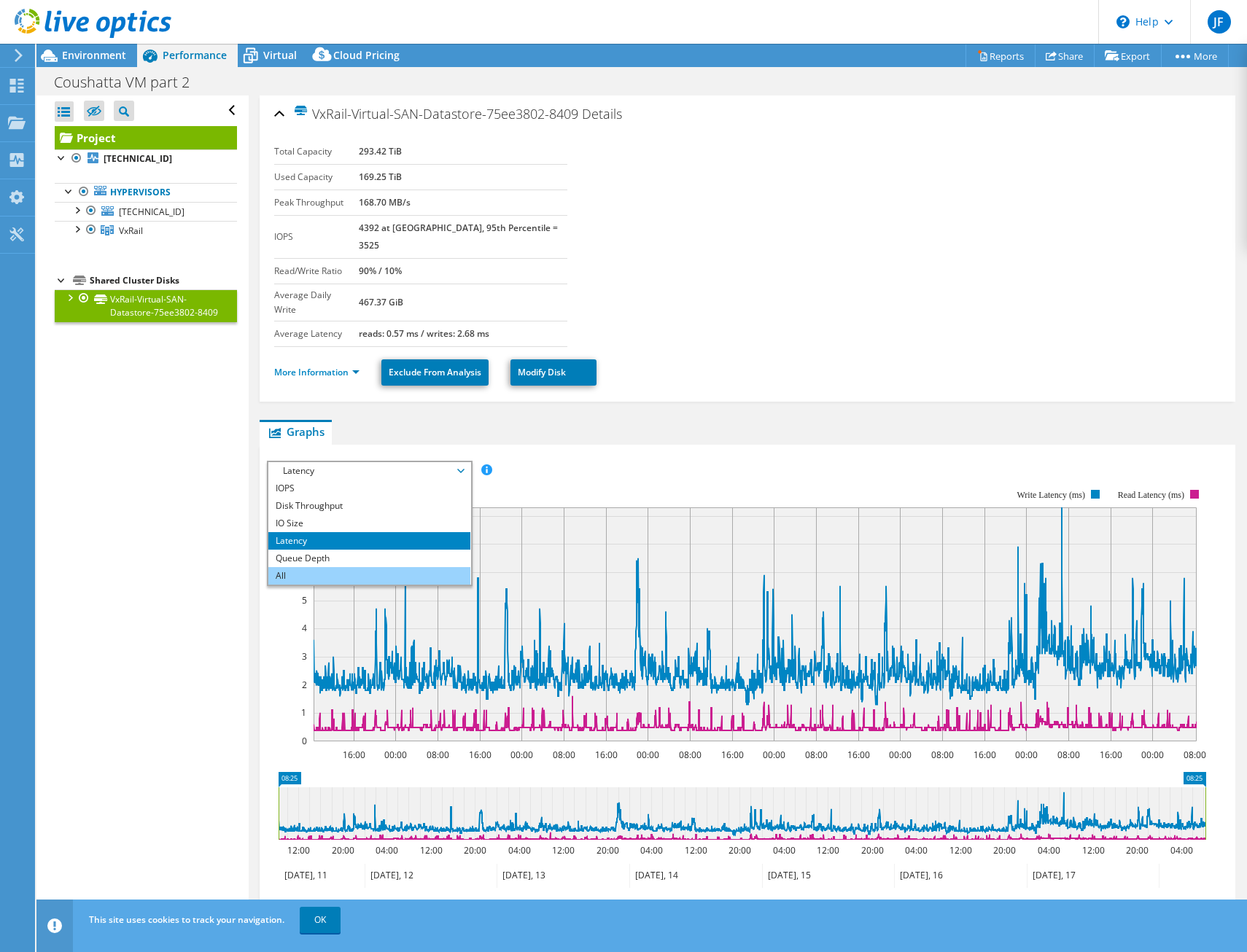
click at [322, 567] on li "All" at bounding box center [370, 576] width 202 height 18
